Goal: Transaction & Acquisition: Purchase product/service

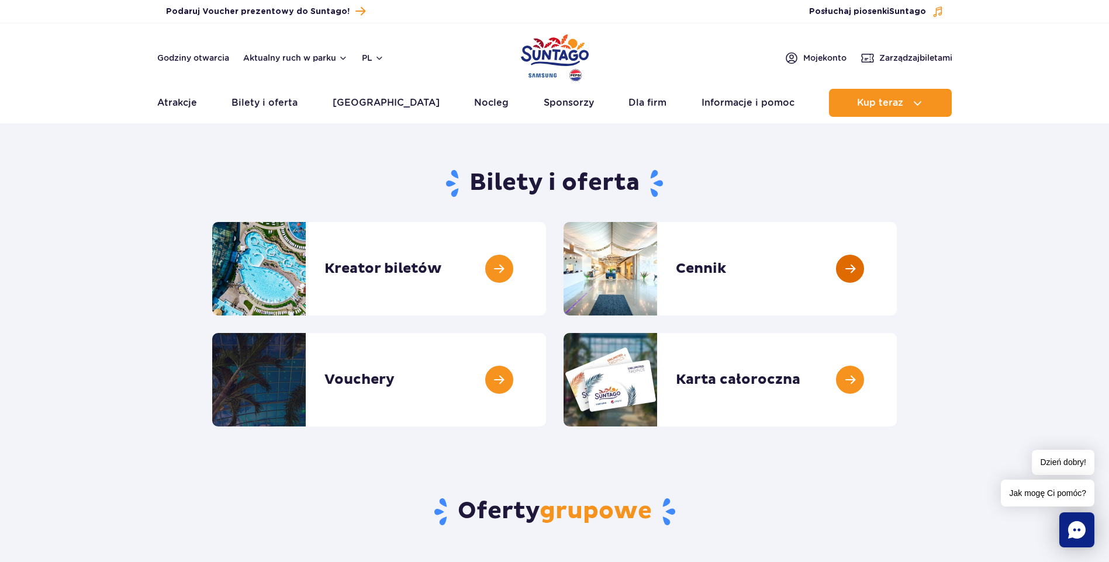
click at [897, 270] on link at bounding box center [897, 269] width 0 height 94
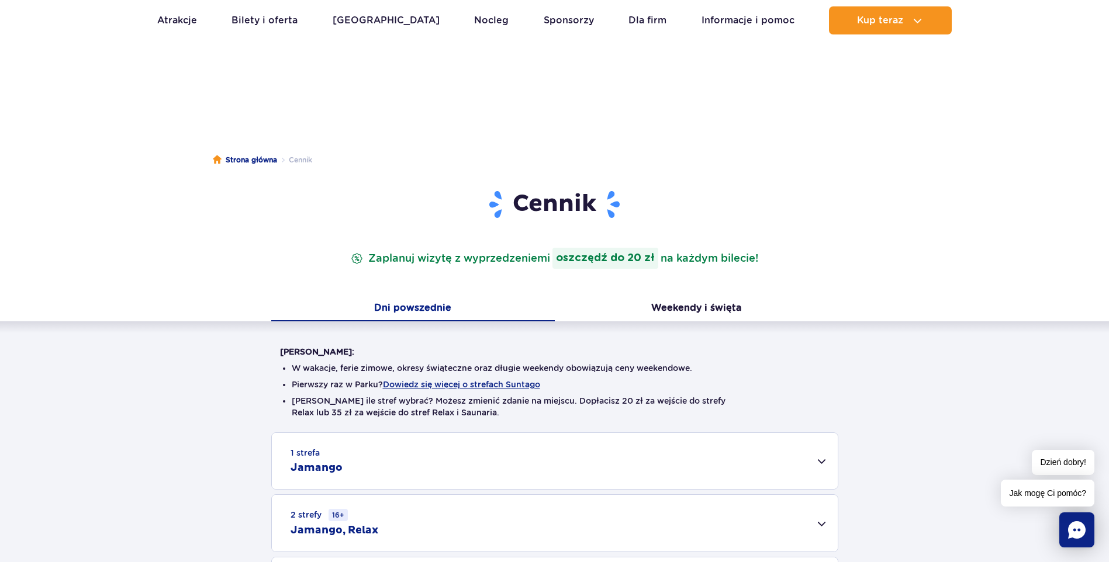
scroll to position [292, 0]
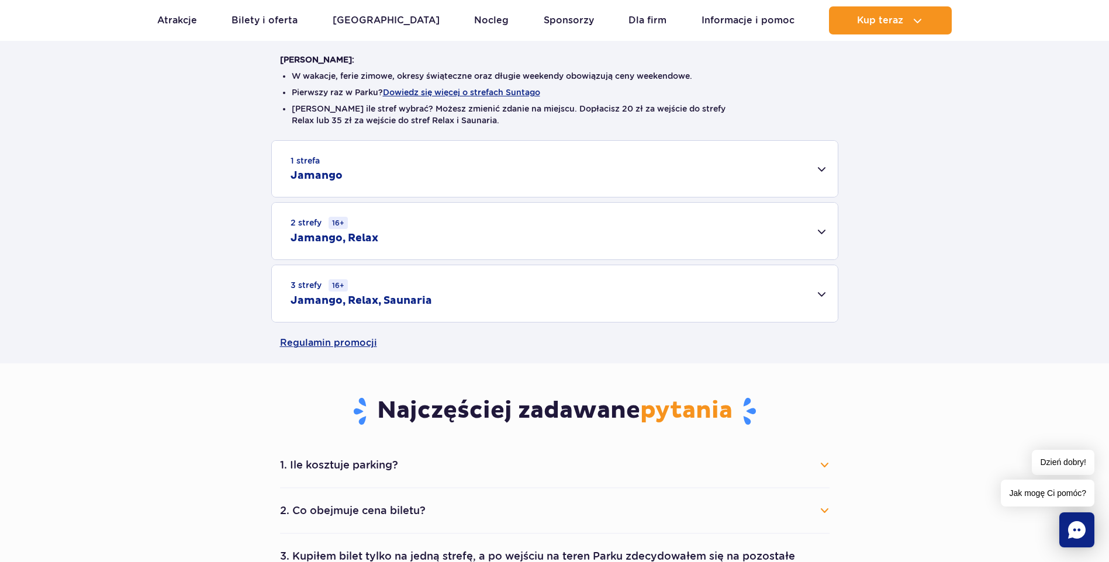
click at [817, 167] on div "1 strefa Jamango" at bounding box center [555, 169] width 566 height 56
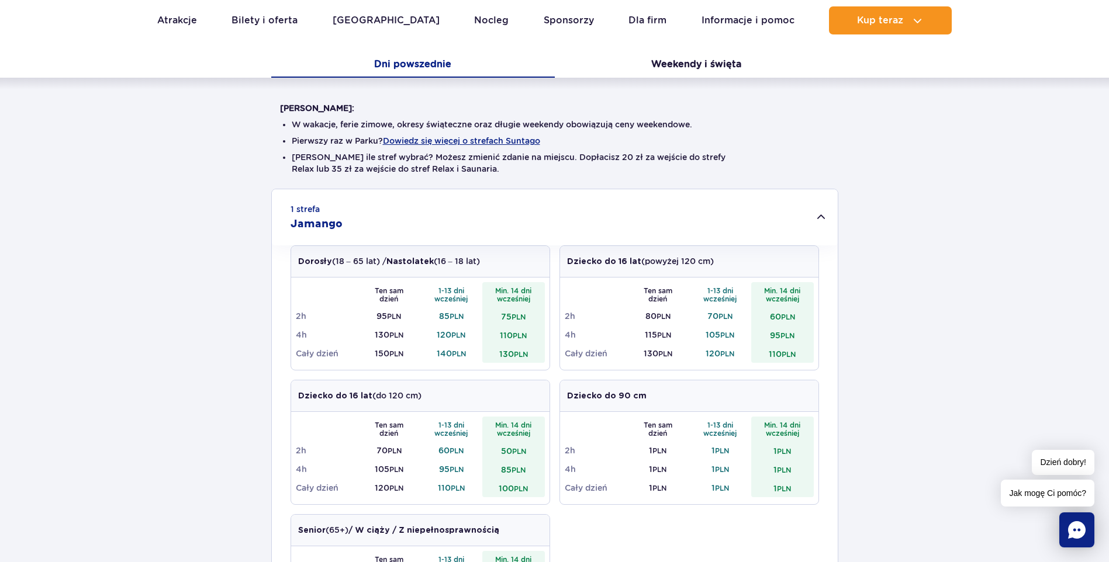
scroll to position [117, 0]
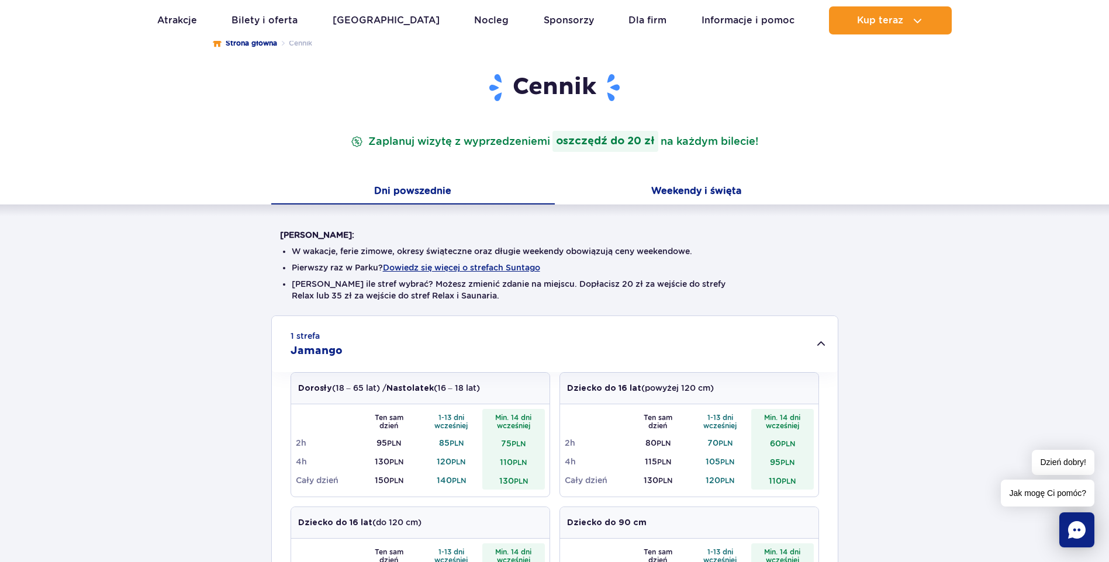
click at [686, 192] on button "Weekendy i święta" at bounding box center [697, 192] width 284 height 25
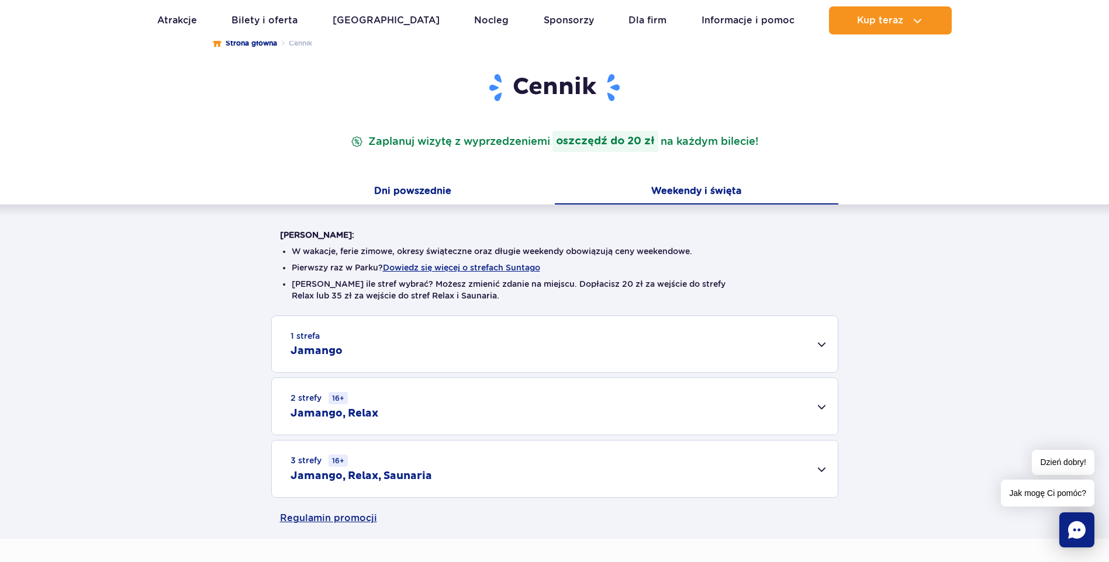
click at [403, 195] on button "Dni powszednie" at bounding box center [413, 192] width 284 height 25
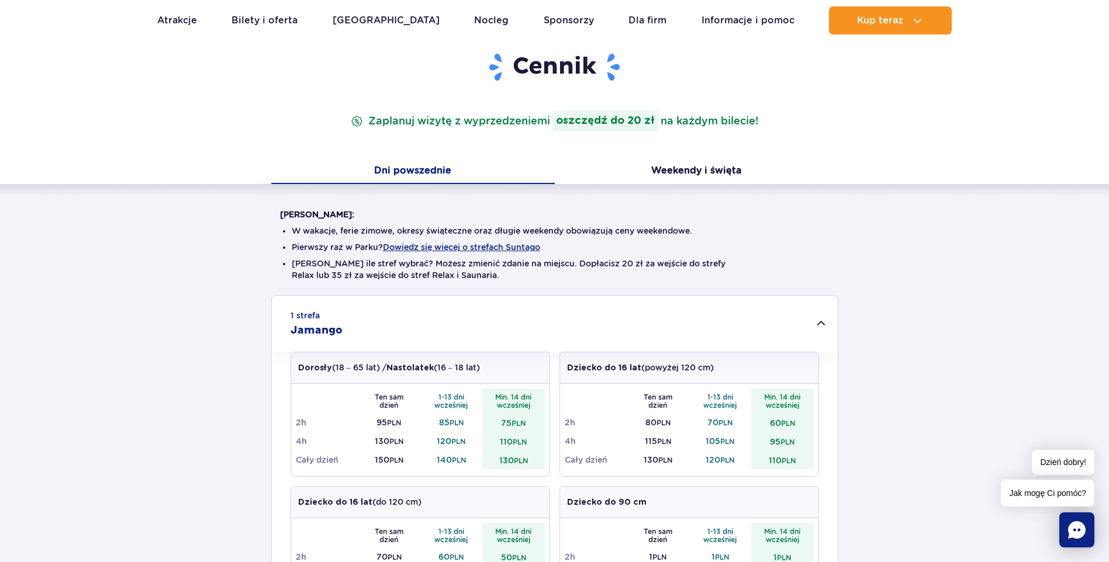
scroll to position [0, 0]
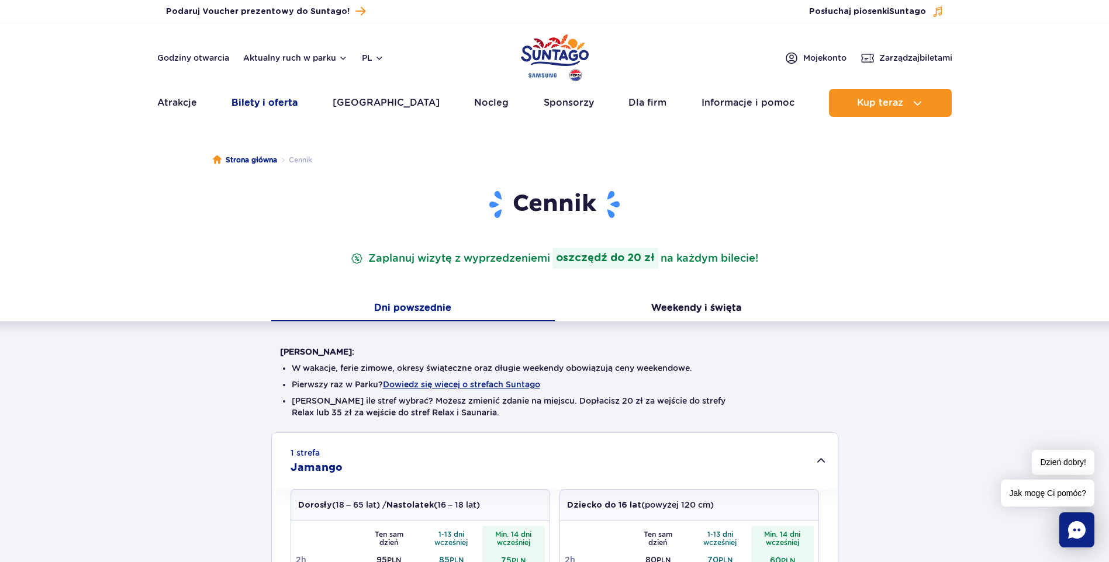
click at [288, 108] on link "Bilety i oferta" at bounding box center [265, 103] width 66 height 28
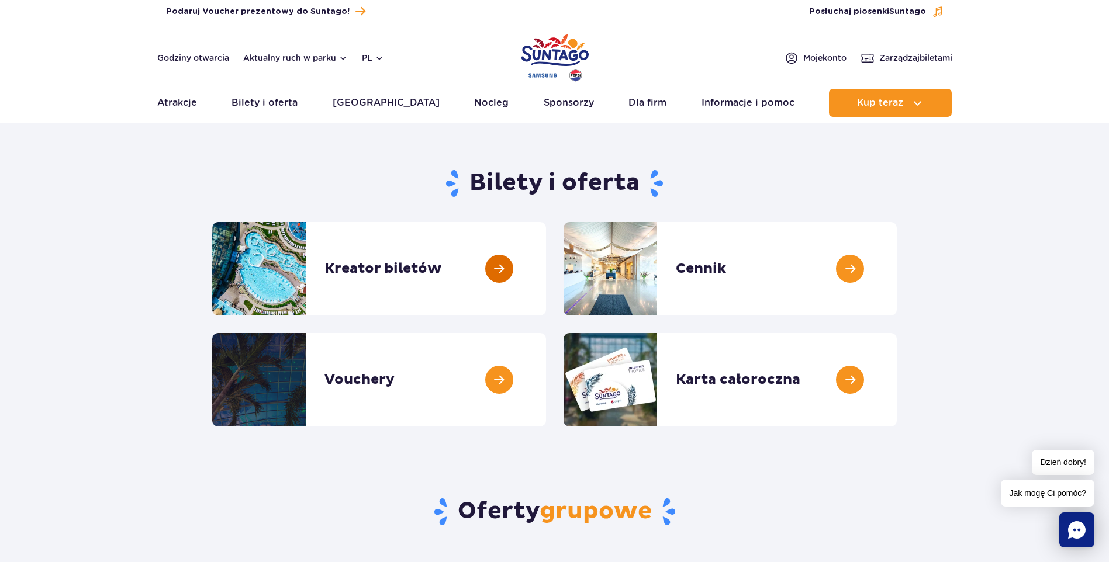
click at [546, 278] on link at bounding box center [546, 269] width 0 height 94
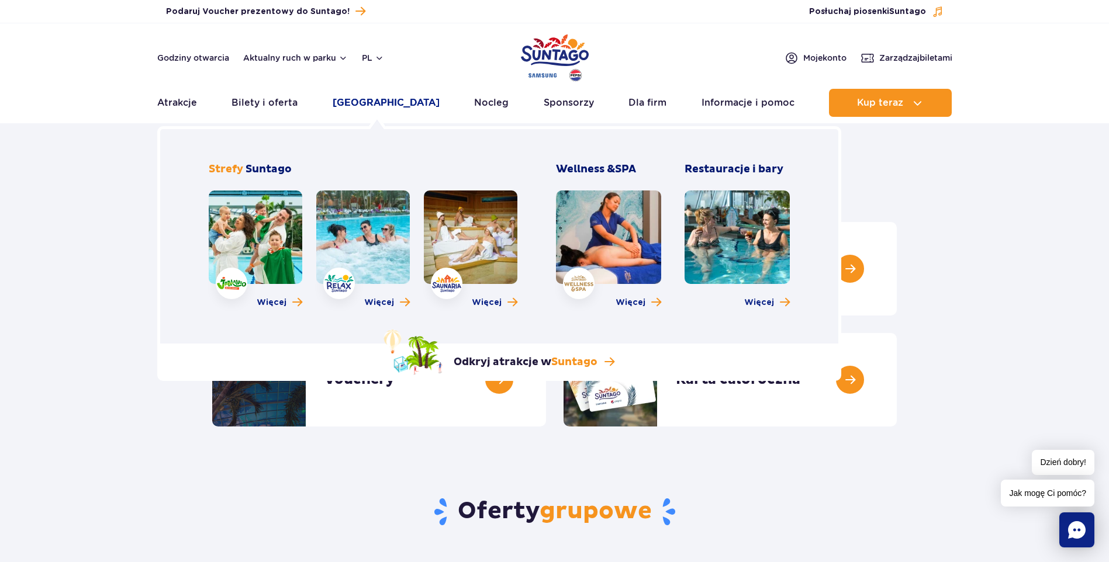
click at [360, 100] on link "[GEOGRAPHIC_DATA]" at bounding box center [386, 103] width 107 height 28
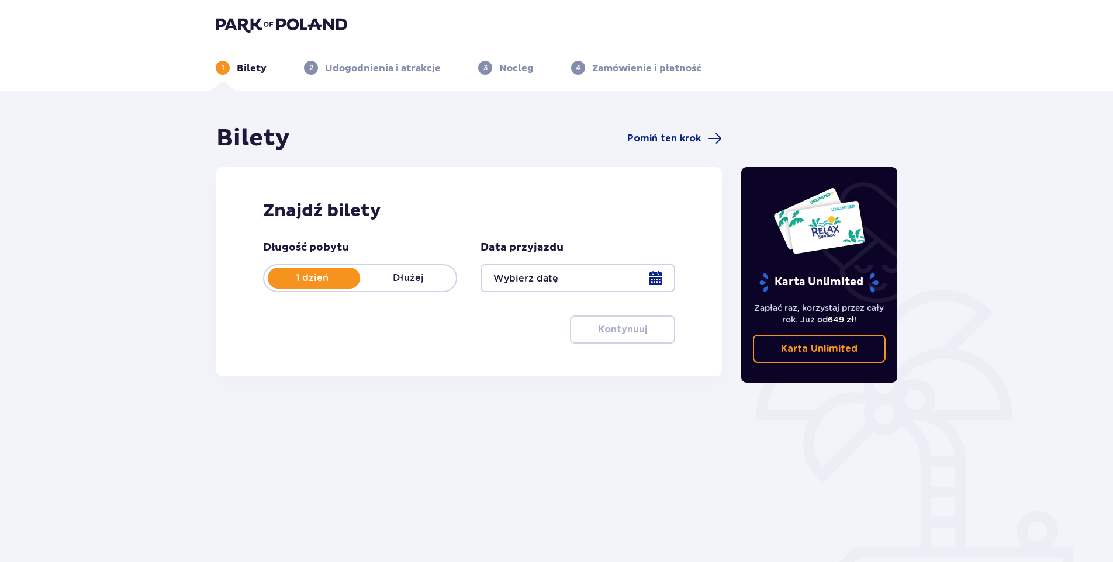
click at [655, 279] on div at bounding box center [578, 278] width 194 height 28
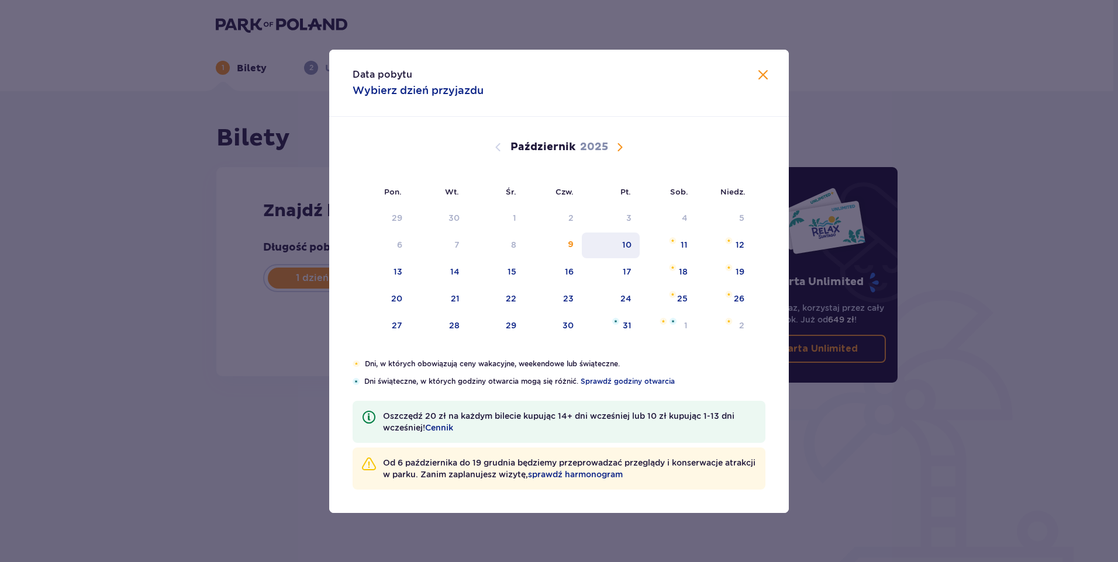
click at [628, 242] on div "10" at bounding box center [626, 245] width 9 height 12
type input "10.10.25"
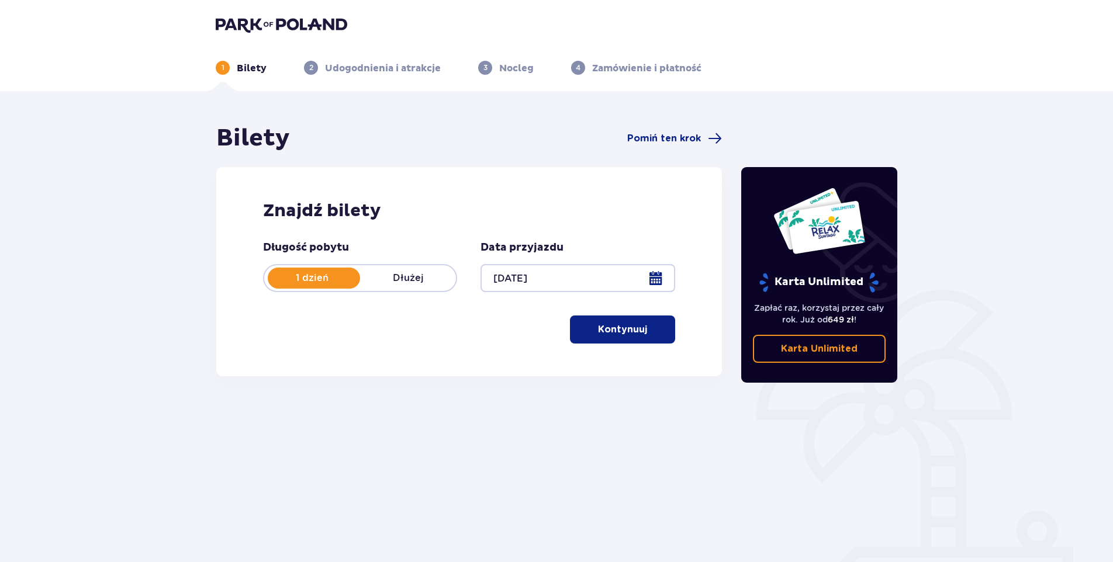
click at [650, 275] on div at bounding box center [578, 278] width 194 height 28
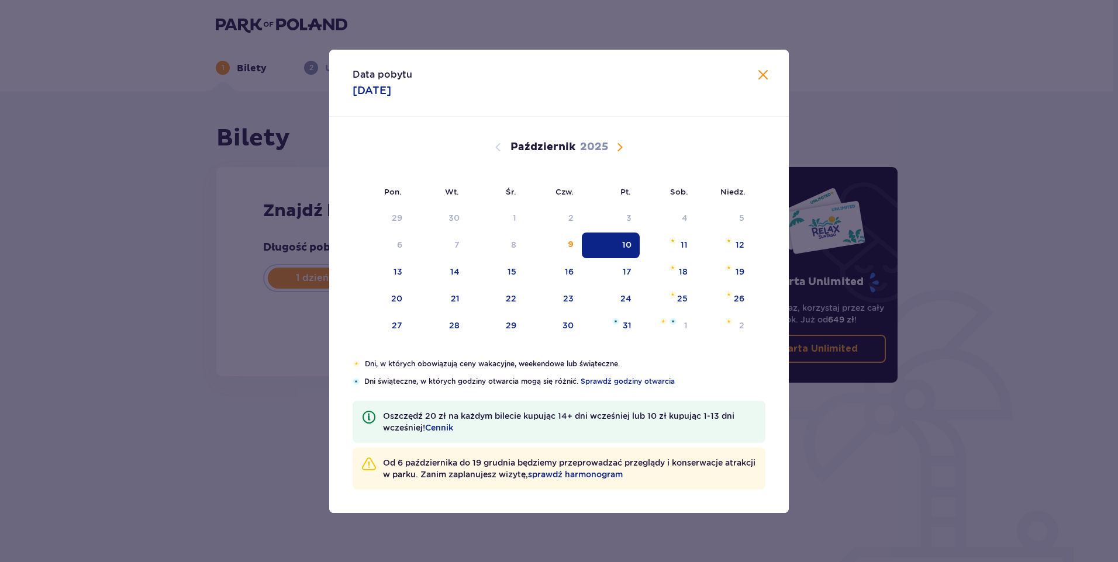
click at [630, 244] on div "10" at bounding box center [626, 245] width 9 height 12
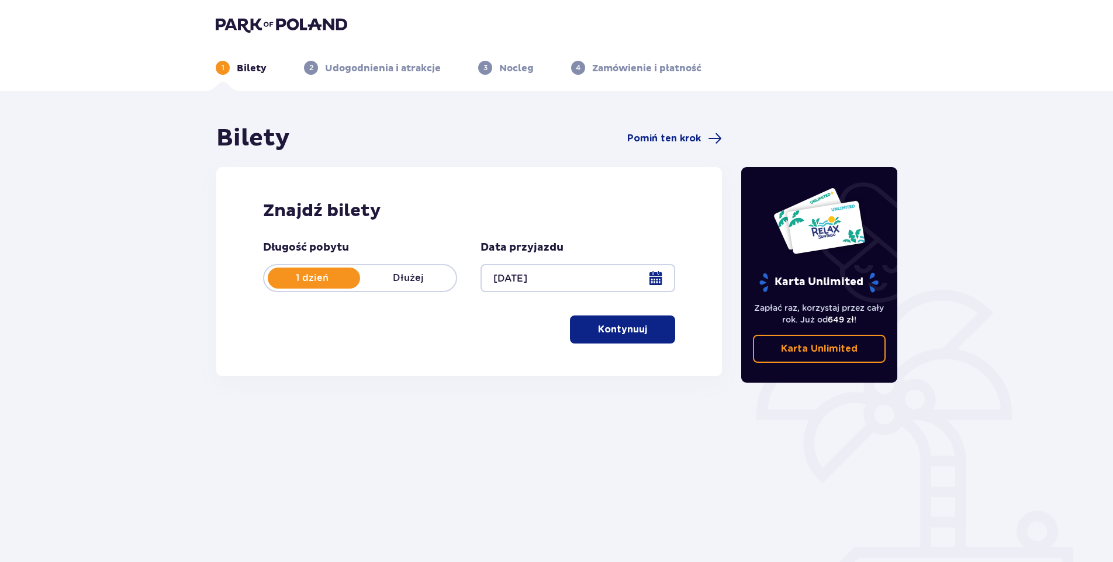
click at [655, 335] on span "button" at bounding box center [649, 330] width 14 height 14
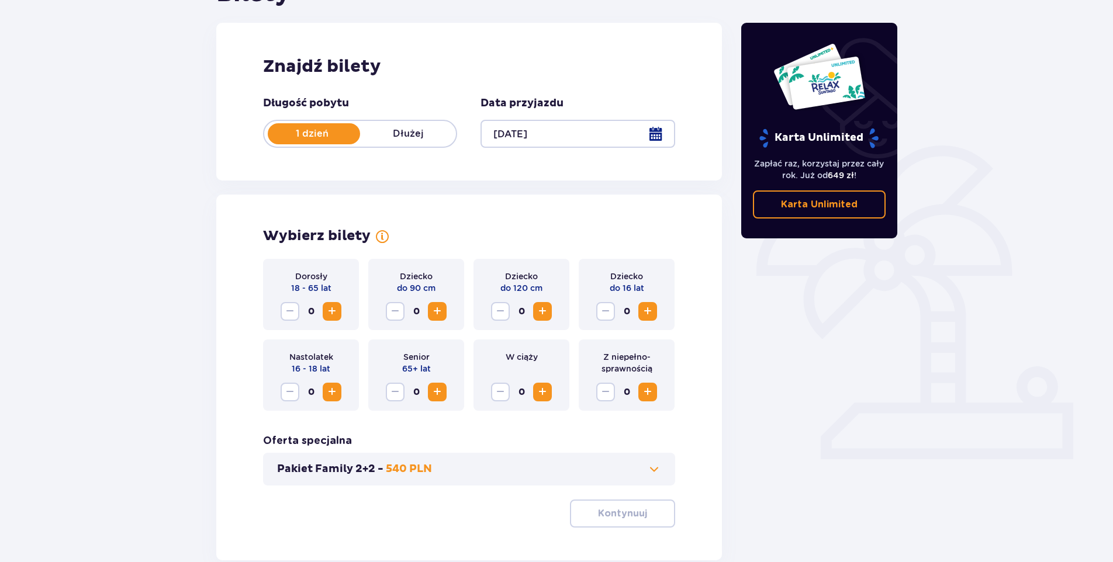
scroll to position [154, 0]
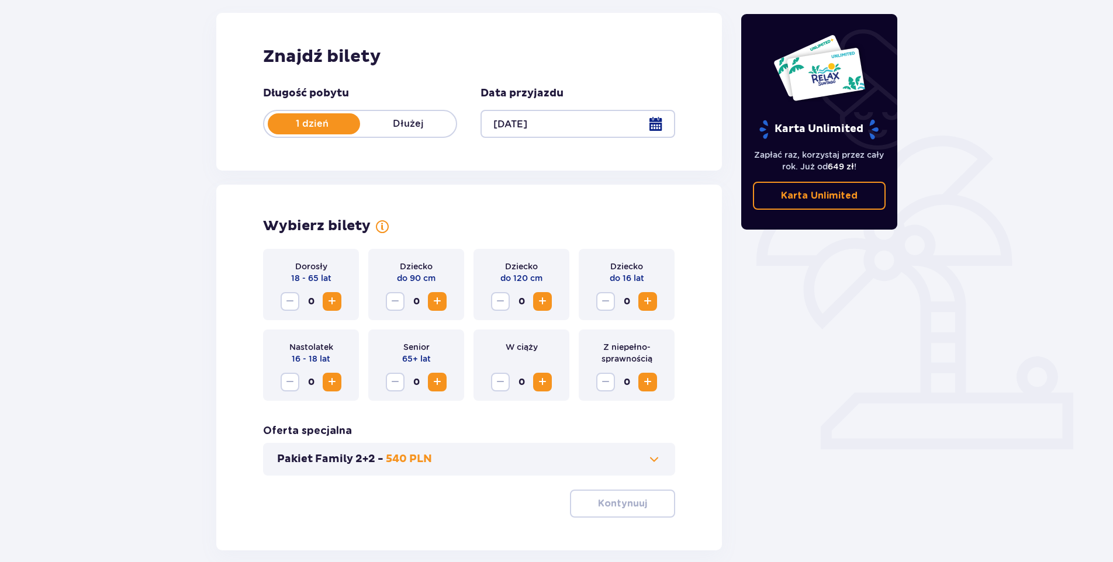
click at [329, 304] on span "Zwiększ" at bounding box center [332, 302] width 14 height 14
click at [329, 303] on span "Zwiększ" at bounding box center [332, 302] width 14 height 14
drag, startPoint x: 332, startPoint y: 306, endPoint x: 343, endPoint y: 309, distance: 11.4
click at [331, 306] on span "Zwiększ" at bounding box center [332, 302] width 14 height 14
click at [635, 506] on p "Kontynuuj" at bounding box center [622, 504] width 49 height 13
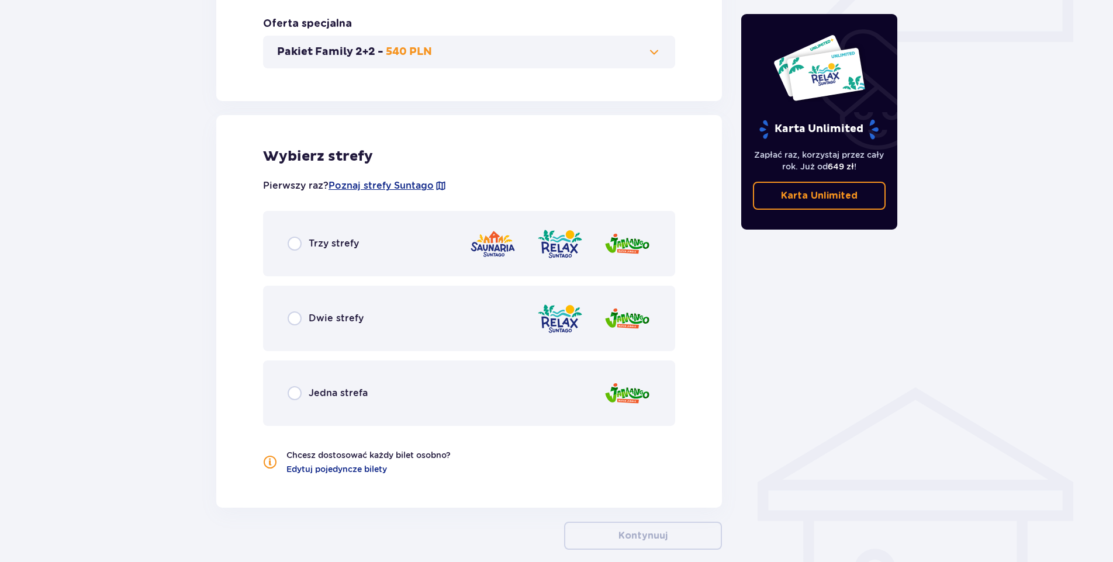
scroll to position [620, 0]
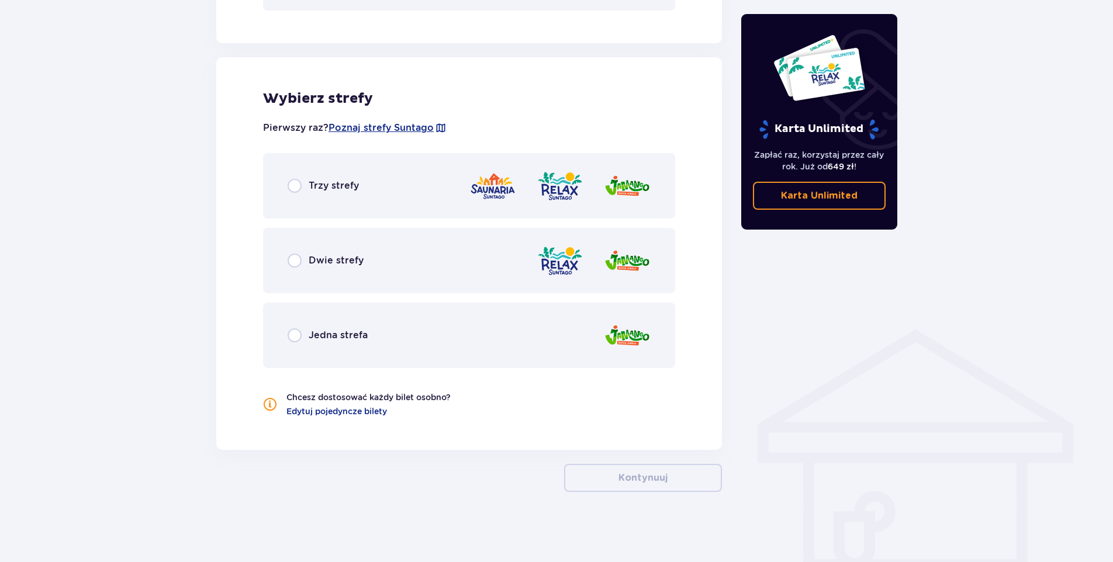
click at [291, 334] on input "radio" at bounding box center [295, 336] width 14 height 14
radio input "true"
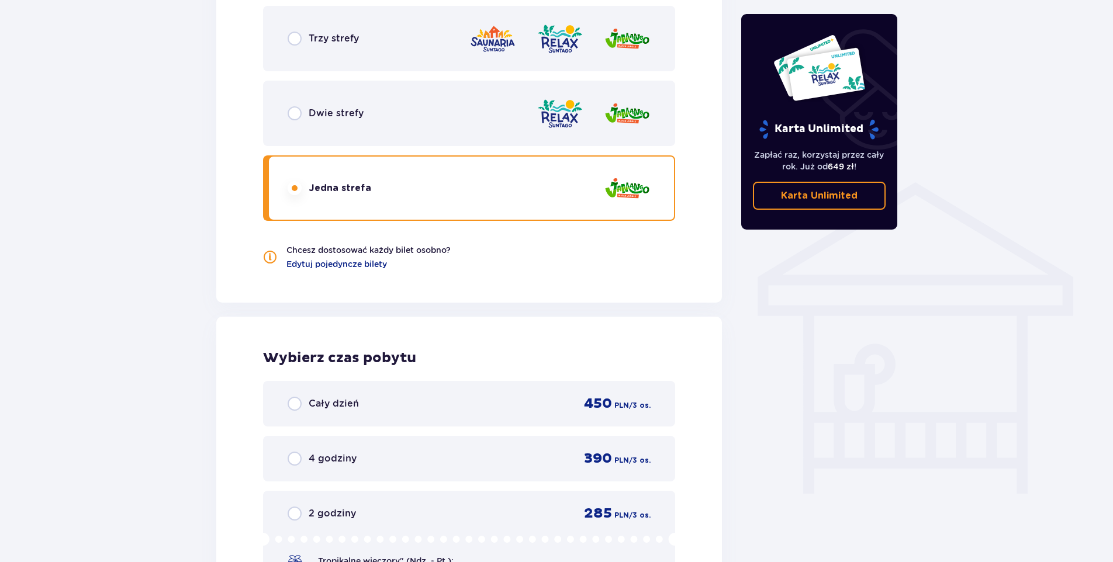
scroll to position [825, 0]
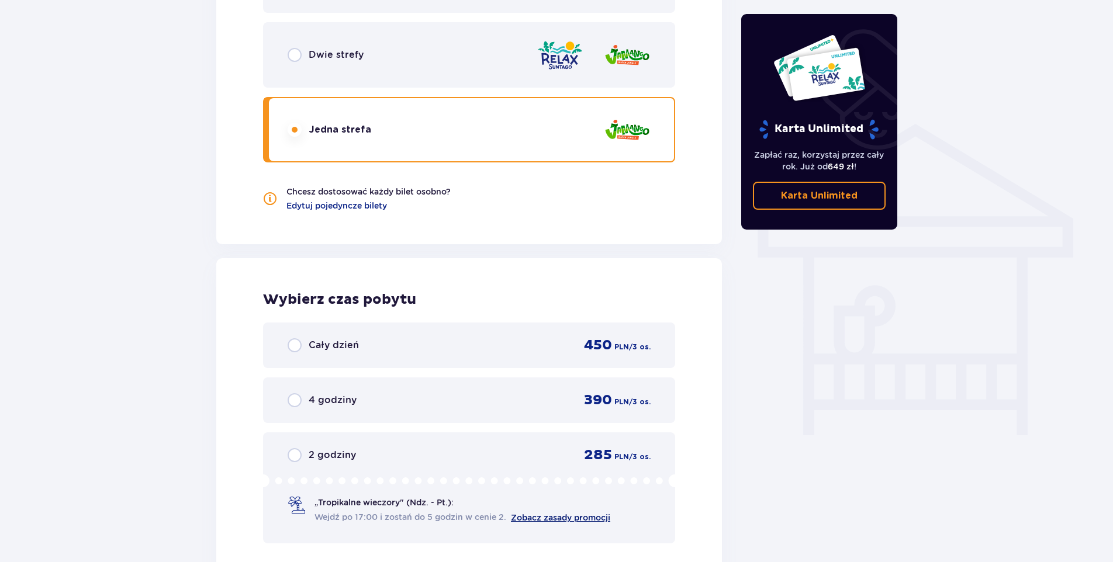
click at [574, 519] on link "Zobacz zasady promocji" at bounding box center [560, 517] width 99 height 9
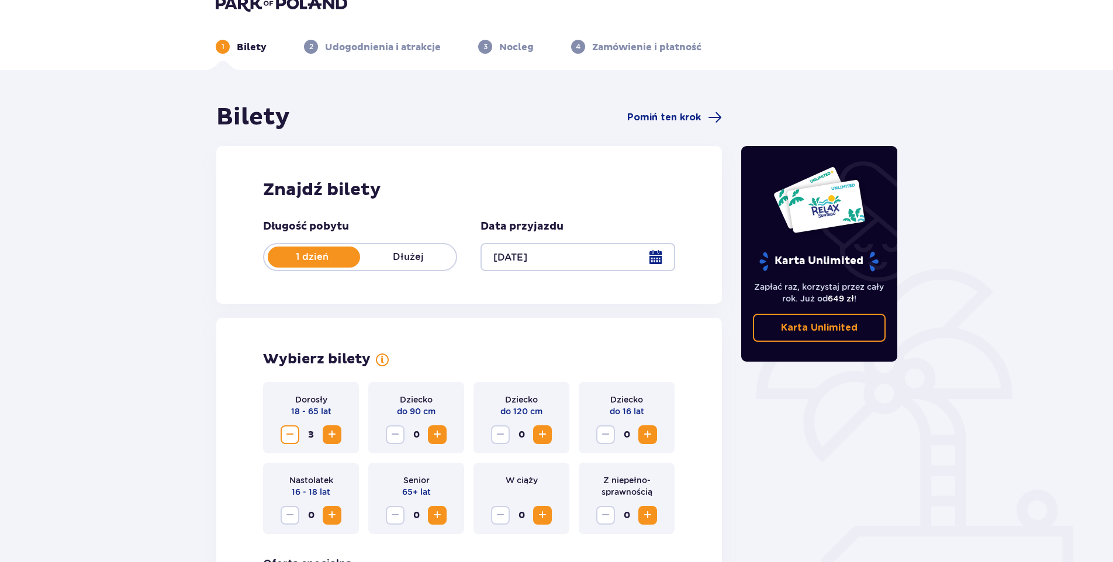
scroll to position [0, 0]
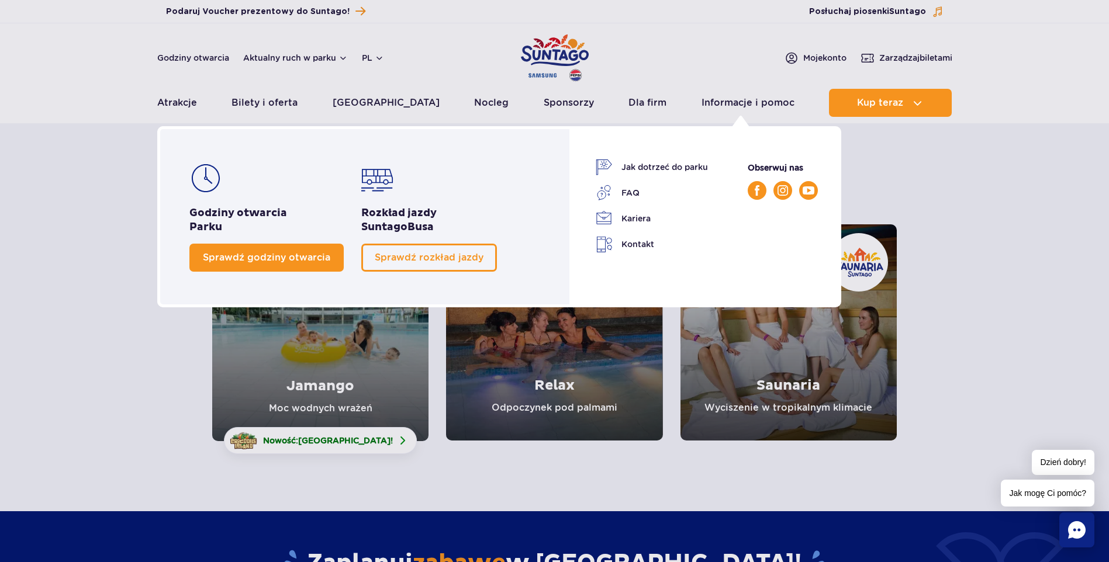
click at [220, 254] on span "Sprawdź godziny otwarcia" at bounding box center [266, 257] width 127 height 11
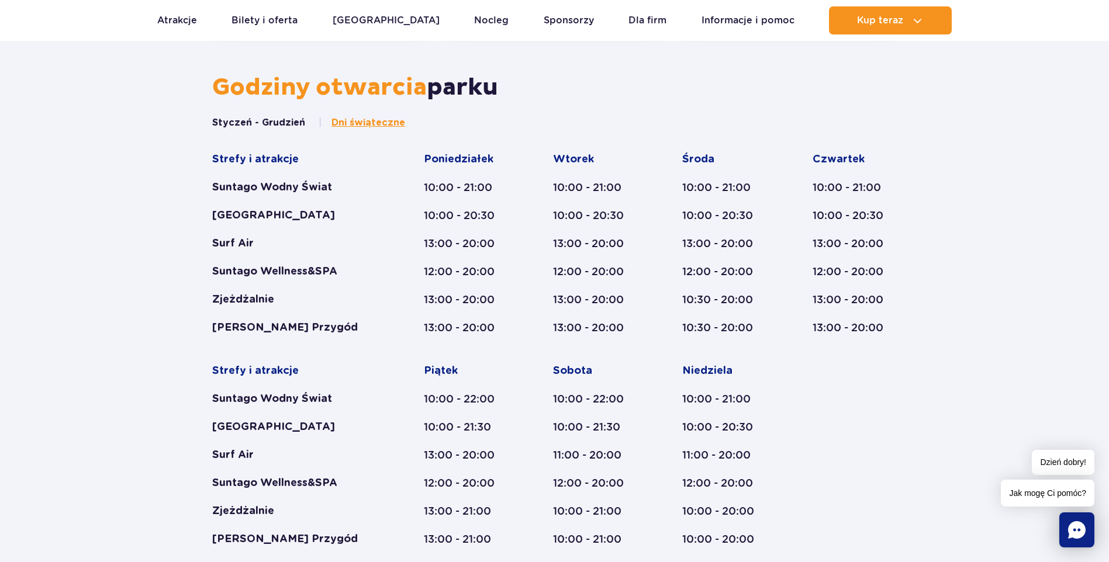
scroll to position [679, 0]
